Goal: Task Accomplishment & Management: Use online tool/utility

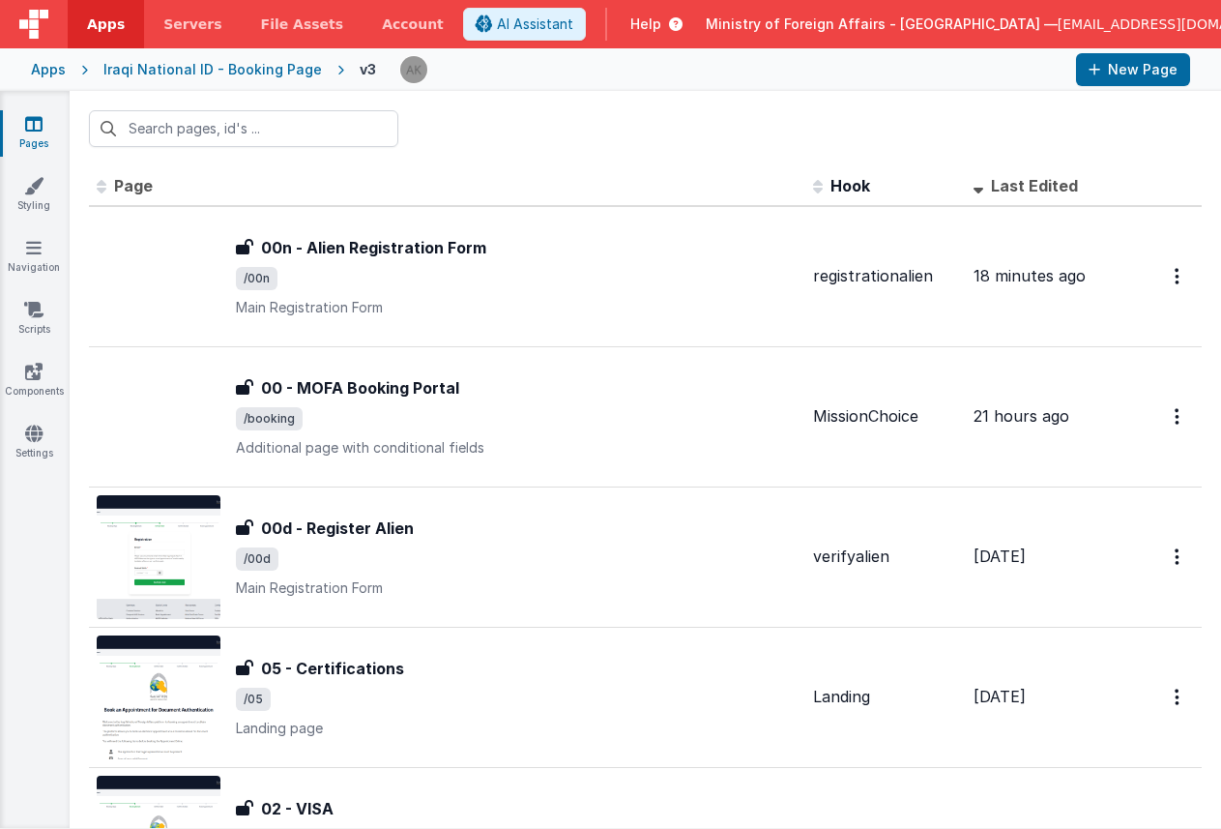
click at [55, 68] on div "Apps" at bounding box center [48, 69] width 35 height 19
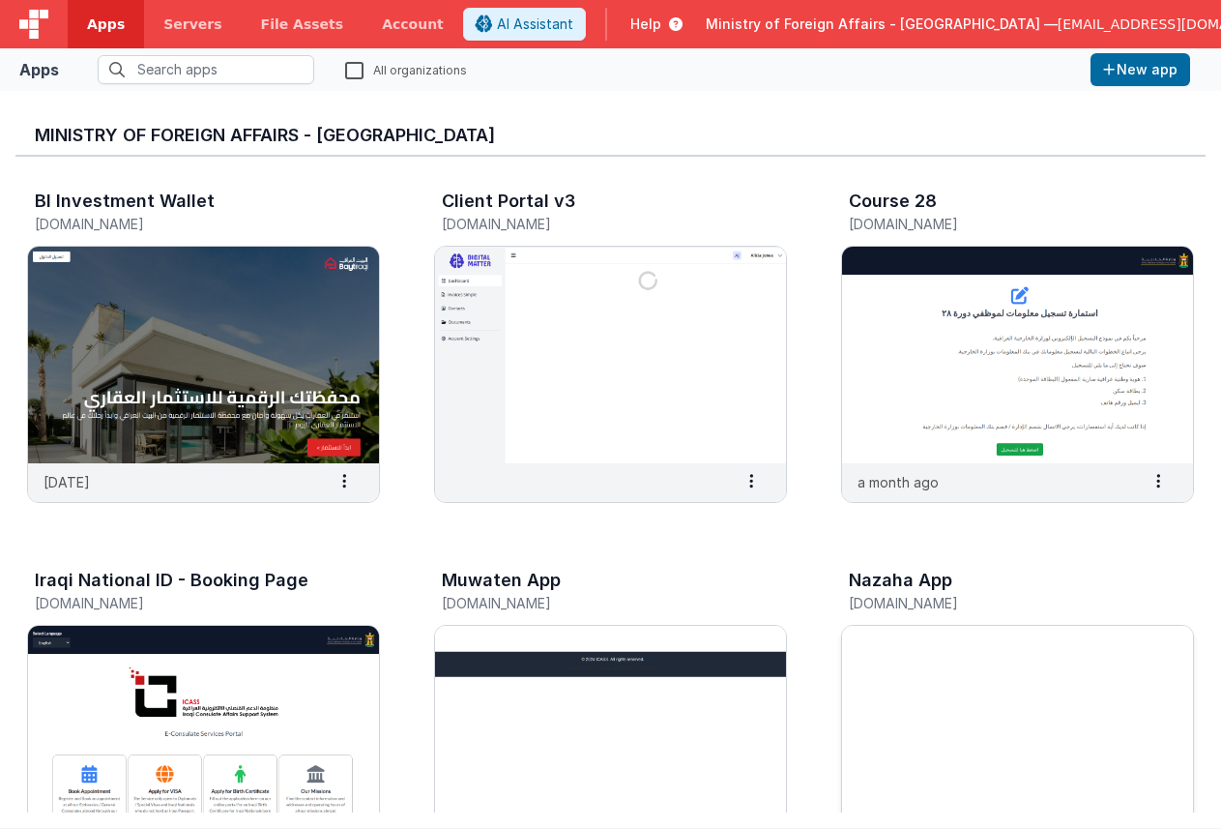
click at [918, 676] on img at bounding box center [1017, 734] width 351 height 217
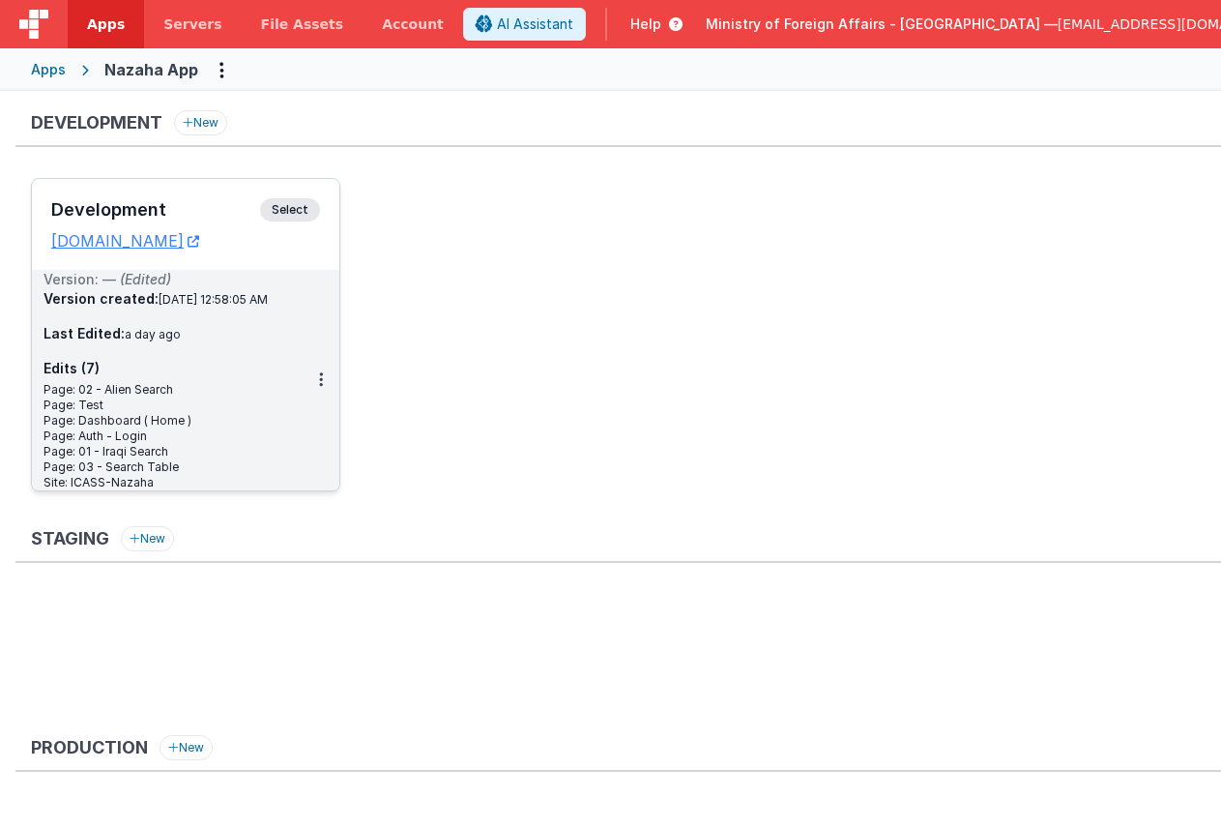
click at [276, 204] on span "Select" at bounding box center [290, 209] width 60 height 23
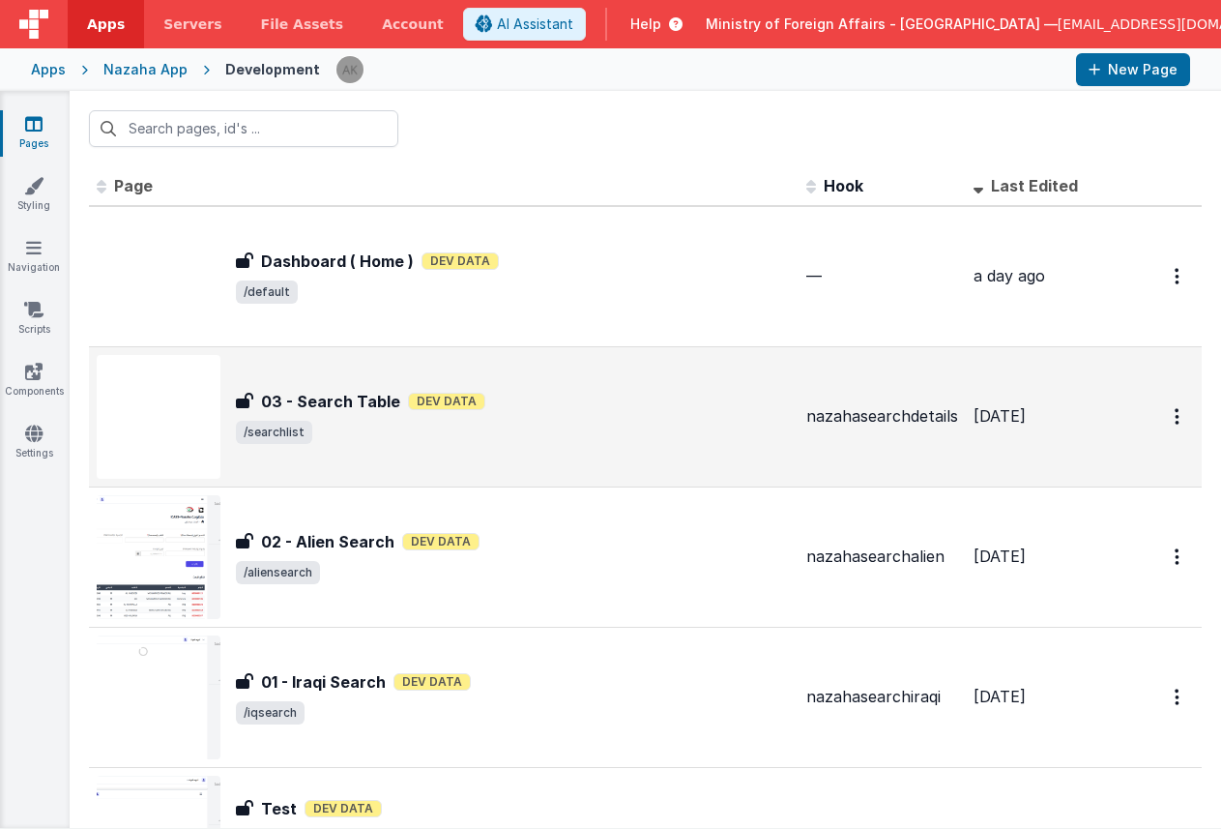
click at [198, 421] on img at bounding box center [159, 417] width 124 height 124
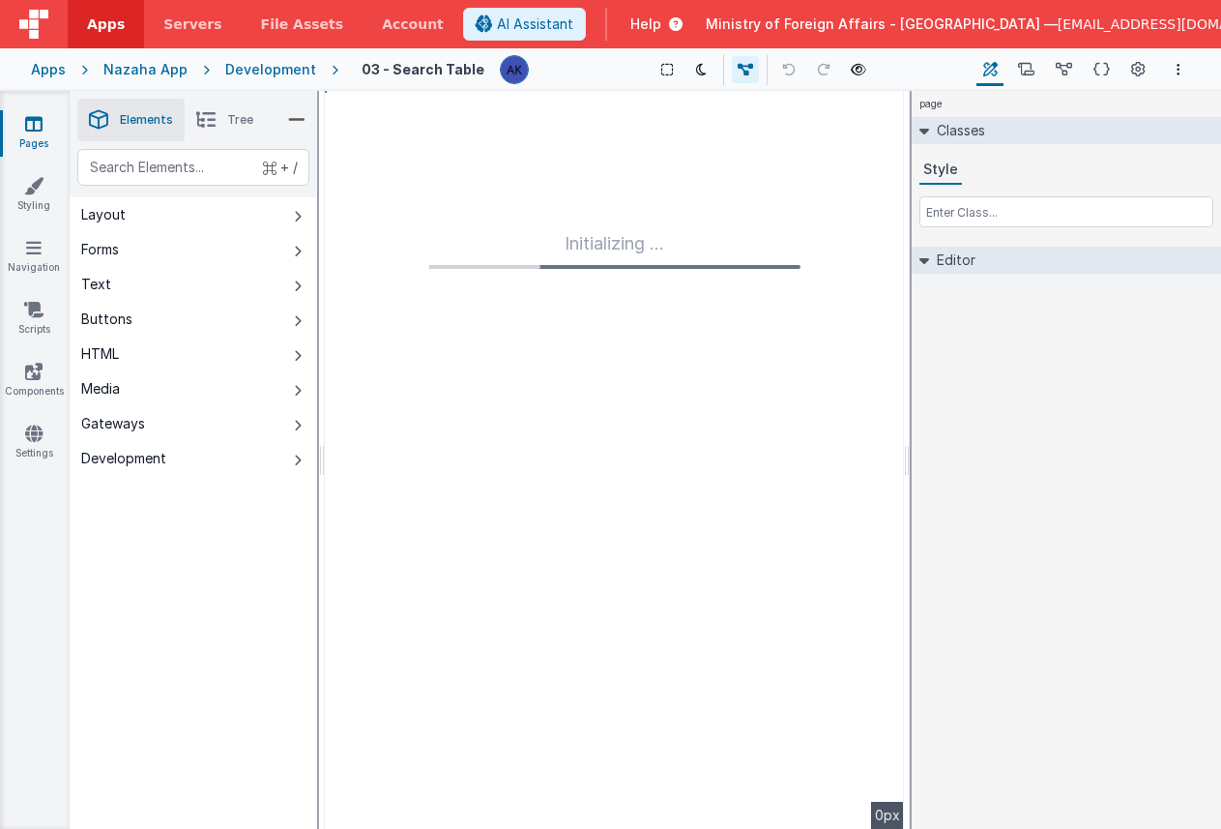
click at [291, 71] on div "Development" at bounding box center [270, 69] width 91 height 19
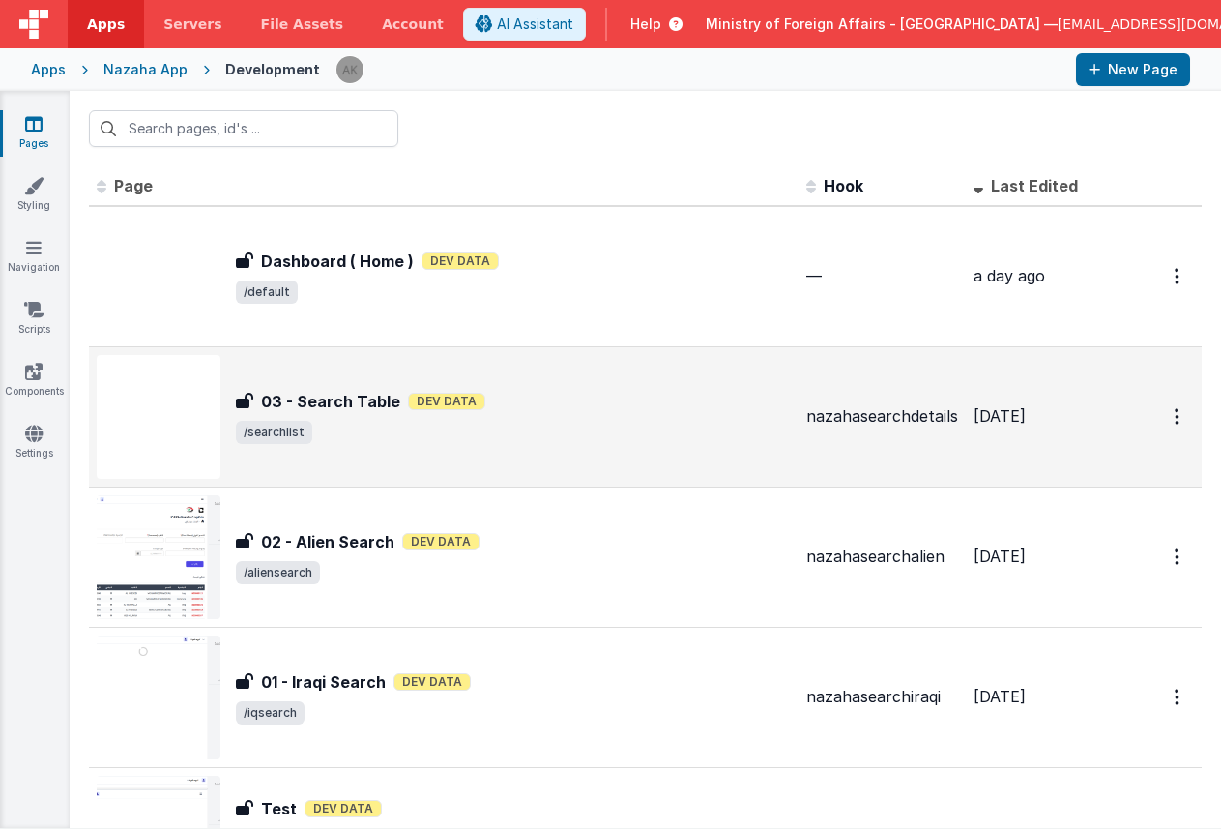
click at [205, 391] on img at bounding box center [159, 417] width 124 height 124
